Goal: Information Seeking & Learning: Learn about a topic

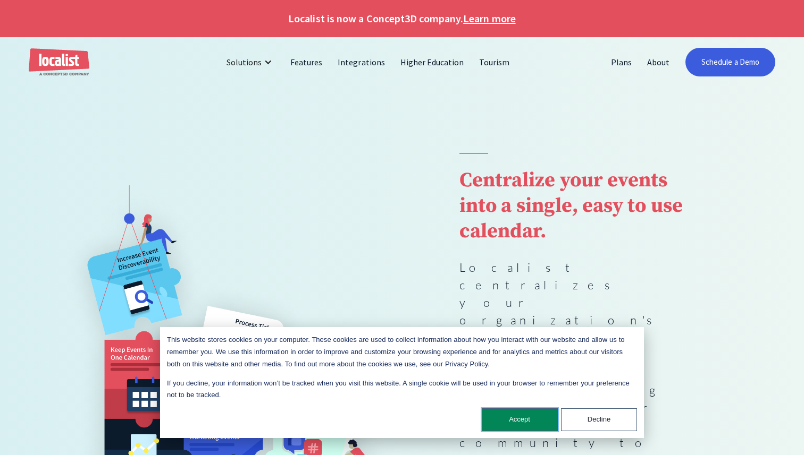
click at [496, 424] on button "Accept" at bounding box center [520, 420] width 76 height 23
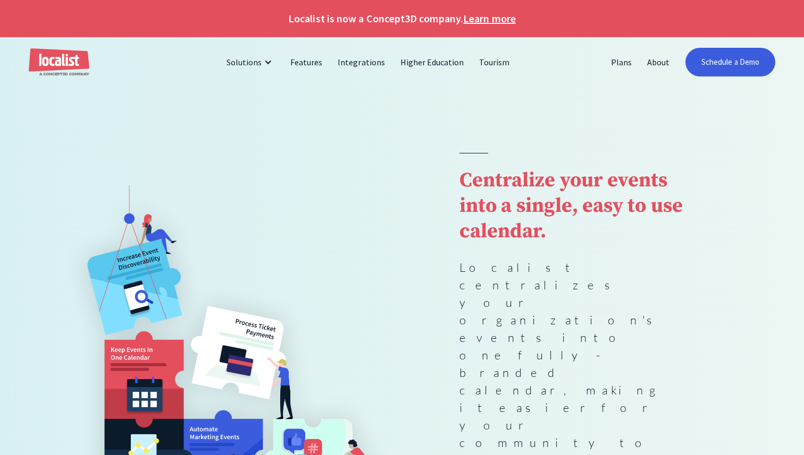
click at [61, 58] on img "home" at bounding box center [59, 62] width 61 height 28
click at [497, 23] on link "Learn more" at bounding box center [489, 19] width 52 height 16
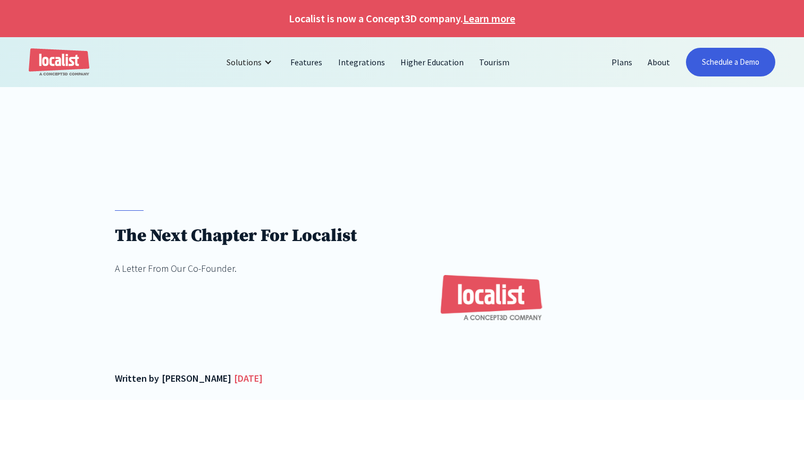
click at [491, 21] on link "Learn more" at bounding box center [489, 19] width 52 height 16
drag, startPoint x: 412, startPoint y: 19, endPoint x: 366, endPoint y: 21, distance: 46.3
click at [366, 21] on h1 "Localist is now a Concept3D company. Learn more" at bounding box center [402, 19] width 804 height 16
copy h1 "Concept3D"
